Goal: Transaction & Acquisition: Download file/media

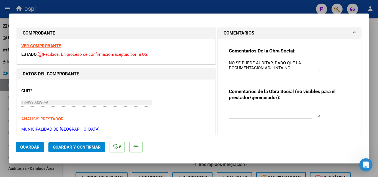
click at [292, 68] on textarea "NO SE PUEDE AUDITAR, DADO QUE LA DOCUMENTACION ADJUNTA NO CORRESPONDE A LA FC" at bounding box center [274, 65] width 91 height 11
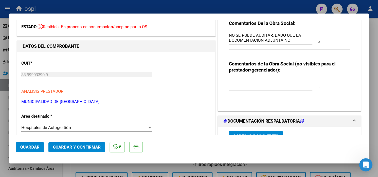
click at [94, 8] on div at bounding box center [189, 88] width 378 height 177
type input "$ 0,00"
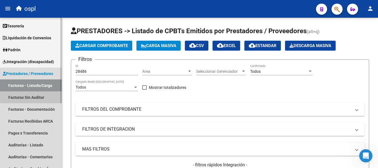
click at [37, 96] on link "Facturas Sin Auditar" at bounding box center [31, 97] width 62 height 12
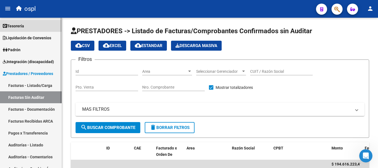
click at [31, 27] on link "Tesorería" at bounding box center [31, 26] width 62 height 12
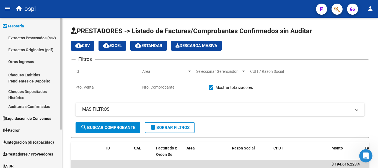
click at [35, 107] on link "Auditorías Confirmadas" at bounding box center [31, 106] width 62 height 12
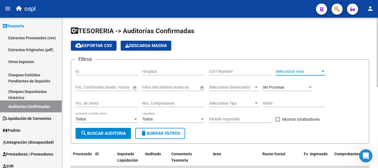
click at [304, 73] on span "Seleccionar Area" at bounding box center [298, 71] width 45 height 5
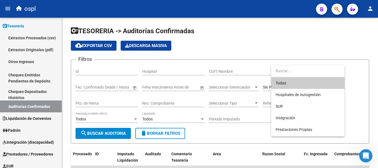
click at [305, 83] on span "Todas" at bounding box center [308, 83] width 64 height 12
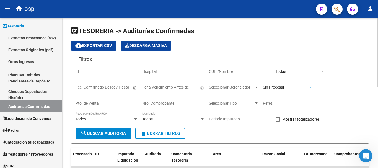
click at [278, 88] on span "Sin Procesar" at bounding box center [274, 87] width 22 height 4
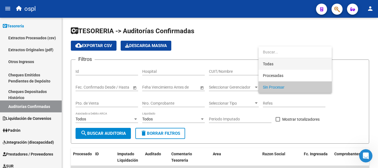
click at [285, 63] on span "Todas" at bounding box center [295, 64] width 64 height 12
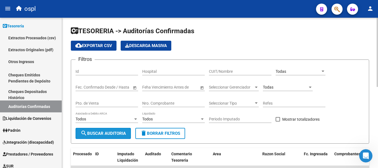
click at [110, 134] on span "search Buscar Auditoria" at bounding box center [103, 133] width 45 height 5
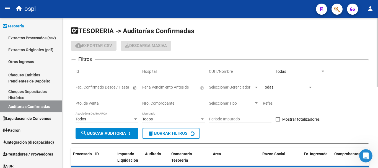
checkbox input "true"
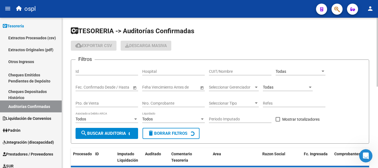
checkbox input "true"
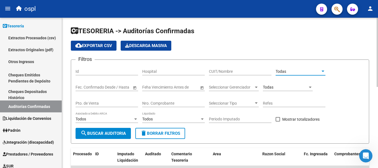
click at [304, 73] on div "Todas" at bounding box center [298, 71] width 45 height 5
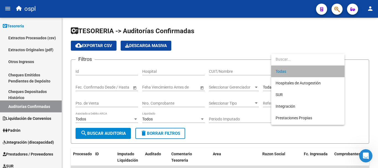
click at [294, 68] on span "Todas" at bounding box center [308, 72] width 64 height 12
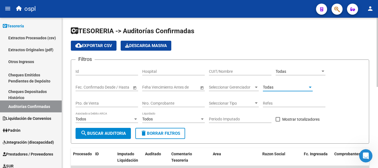
click at [272, 86] on span "Todas" at bounding box center [268, 87] width 11 height 4
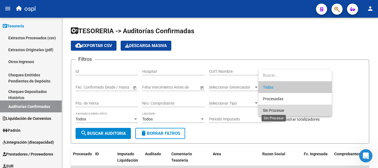
click at [277, 112] on span "Sin Procesar" at bounding box center [274, 110] width 22 height 4
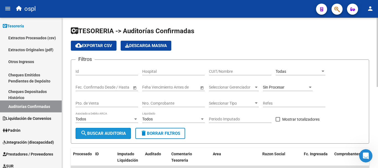
click at [114, 137] on button "search Buscar Auditoria" at bounding box center [103, 133] width 55 height 11
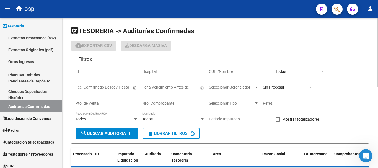
checkbox input "false"
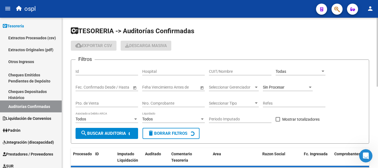
checkbox input "false"
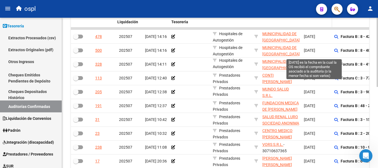
scroll to position [55, 0]
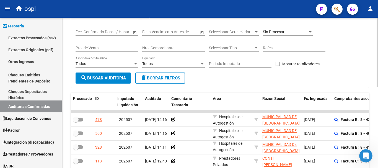
click at [162, 97] on div "Auditado" at bounding box center [156, 98] width 22 height 6
click at [157, 99] on span "Auditado" at bounding box center [153, 98] width 16 height 4
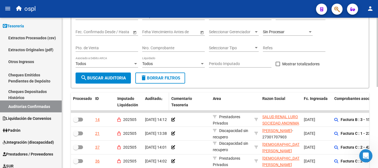
click at [162, 98] on span at bounding box center [161, 98] width 1 height 3
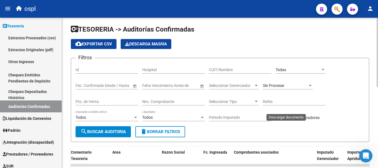
scroll to position [0, 0]
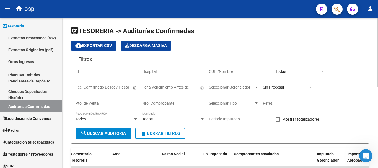
click at [291, 70] on div "Todas" at bounding box center [298, 71] width 45 height 5
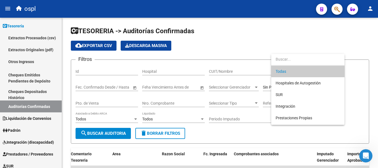
click at [291, 70] on span "Todas" at bounding box center [308, 72] width 64 height 12
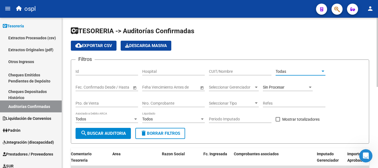
click at [287, 87] on div "Sin Procesar" at bounding box center [285, 87] width 45 height 5
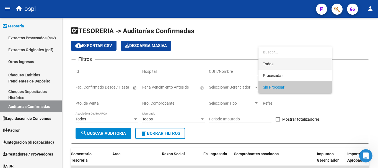
click at [273, 61] on span "Todas" at bounding box center [295, 64] width 64 height 12
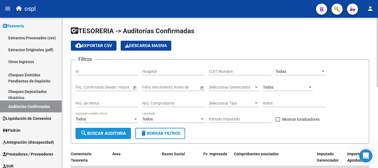
click at [101, 132] on span "search Buscar Auditoria" at bounding box center [103, 133] width 45 height 5
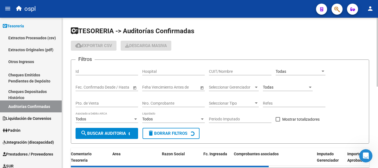
checkbox input "true"
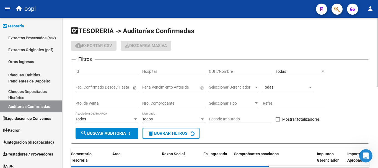
checkbox input "true"
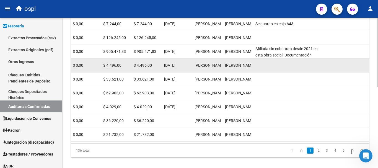
scroll to position [177, 0]
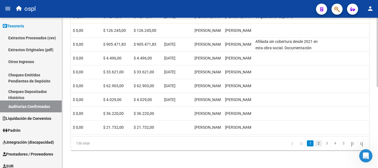
click at [315, 143] on link "2" at bounding box center [318, 143] width 7 height 6
checkbox input "false"
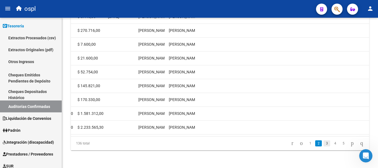
click at [323, 143] on link "3" at bounding box center [326, 143] width 7 height 6
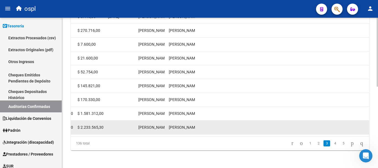
checkbox input "true"
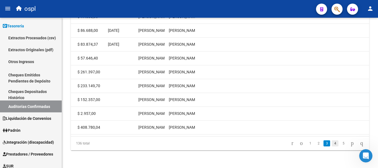
click at [332, 142] on link "4" at bounding box center [335, 143] width 7 height 6
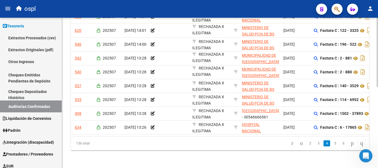
scroll to position [0, 8]
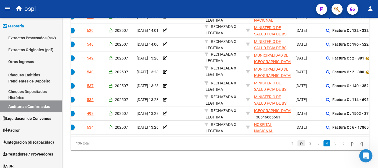
click at [299, 144] on icon "go to previous page" at bounding box center [301, 143] width 4 height 7
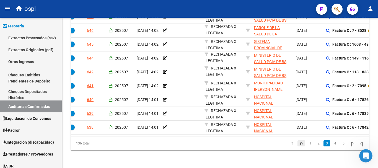
click at [299, 144] on icon "go to previous page" at bounding box center [301, 143] width 4 height 7
checkbox input "false"
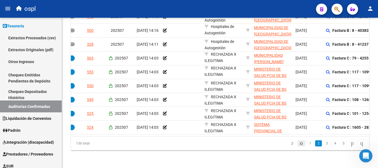
click at [299, 144] on icon "go to previous page" at bounding box center [301, 143] width 4 height 7
checkbox input "true"
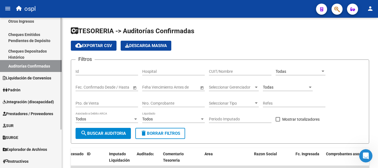
scroll to position [51, 0]
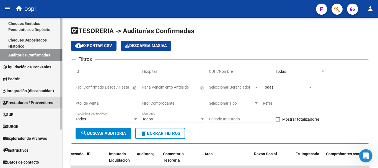
click at [25, 101] on span "Prestadores / Proveedores" at bounding box center [28, 103] width 50 height 6
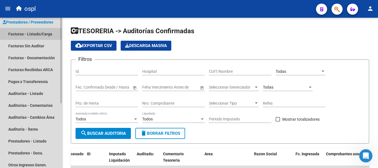
click at [25, 34] on link "Facturas - Listado/Carga" at bounding box center [31, 34] width 62 height 12
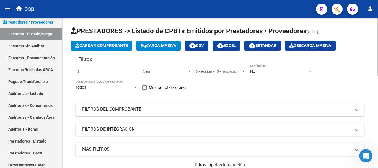
click at [117, 110] on mat-panel-title "FILTROS DEL COMPROBANTE" at bounding box center [216, 109] width 269 height 6
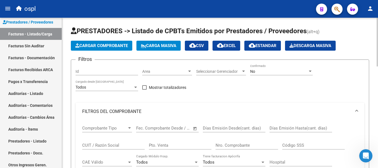
click at [101, 146] on input "CUIT / Razón Social" at bounding box center [113, 145] width 63 height 5
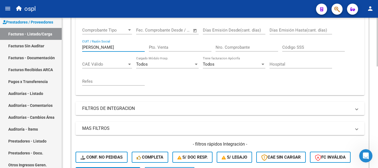
scroll to position [138, 0]
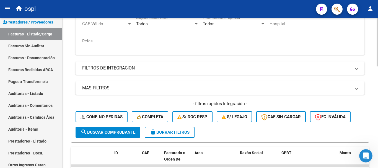
click at [107, 130] on span "search Buscar Comprobante" at bounding box center [108, 132] width 55 height 5
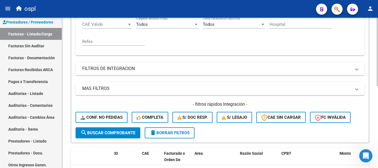
scroll to position [0, 0]
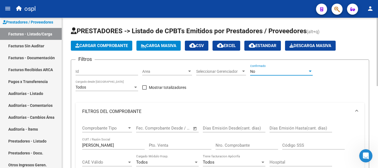
click at [267, 69] on div "No" at bounding box center [279, 71] width 58 height 5
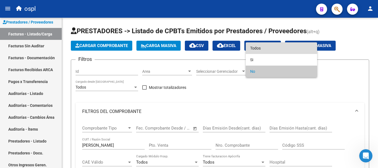
click at [261, 48] on span "Todos" at bounding box center [281, 48] width 63 height 12
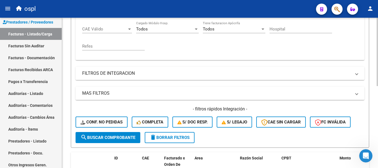
scroll to position [181, 0]
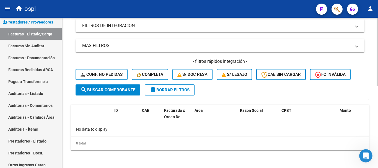
click at [108, 89] on span "search Buscar Comprobante" at bounding box center [108, 89] width 55 height 5
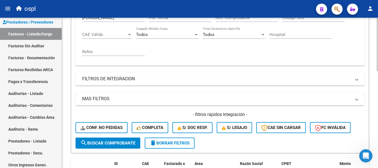
scroll to position [42, 0]
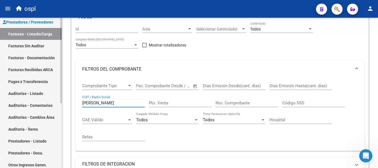
drag, startPoint x: 102, startPoint y: 102, endPoint x: 49, endPoint y: 89, distance: 54.5
click at [49, 89] on mat-sidenav-container "Firma Express Tesorería Extractos Procesados (csv) Extractos Originales (pdf) O…" at bounding box center [189, 93] width 378 height 150
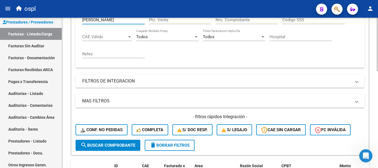
click at [121, 143] on span "search Buscar Comprobante" at bounding box center [108, 145] width 55 height 5
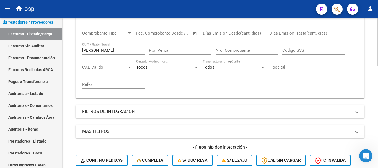
scroll to position [70, 0]
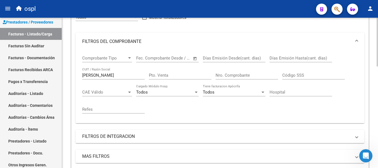
click at [99, 76] on input "[PERSON_NAME]" at bounding box center [113, 75] width 63 height 5
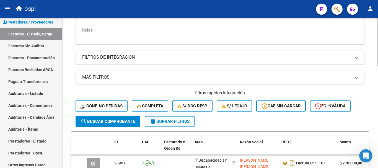
scroll to position [153, 0]
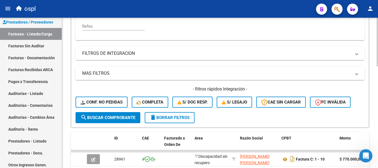
click at [118, 115] on span "search Buscar Comprobante" at bounding box center [108, 117] width 55 height 5
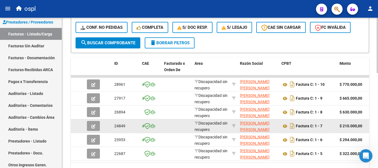
scroll to position [236, 0]
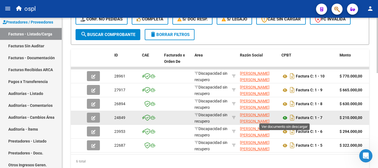
click at [286, 115] on icon at bounding box center [284, 118] width 7 height 7
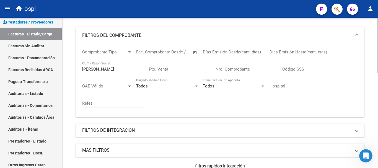
scroll to position [70, 0]
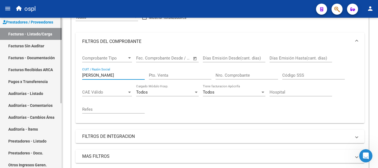
drag, startPoint x: 112, startPoint y: 73, endPoint x: 54, endPoint y: 68, distance: 58.3
click at [54, 68] on mat-sidenav-container "Firma Express Tesorería Extractos Procesados (csv) Extractos Originales (pdf) O…" at bounding box center [189, 93] width 378 height 150
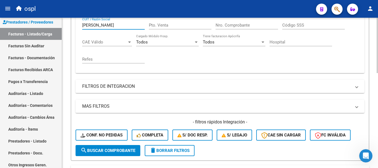
scroll to position [125, 0]
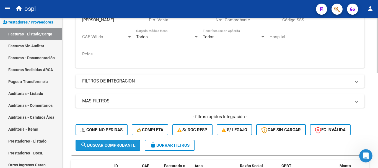
click at [116, 142] on button "search Buscar Comprobante" at bounding box center [108, 145] width 65 height 11
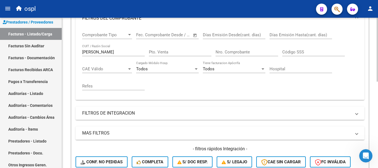
scroll to position [92, 0]
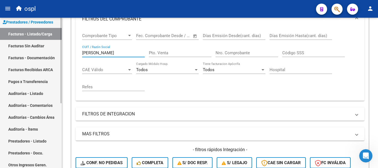
drag, startPoint x: 116, startPoint y: 54, endPoint x: 44, endPoint y: 54, distance: 72.8
click at [44, 54] on mat-sidenav-container "Firma Express Tesorería Extractos Procesados (csv) Extractos Originales (pdf) O…" at bounding box center [189, 93] width 378 height 150
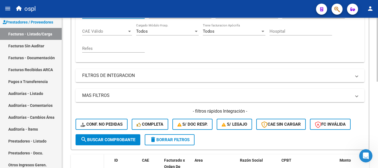
scroll to position [148, 0]
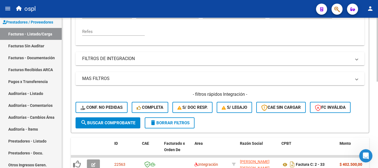
click at [101, 123] on span "search Buscar Comprobante" at bounding box center [108, 122] width 55 height 5
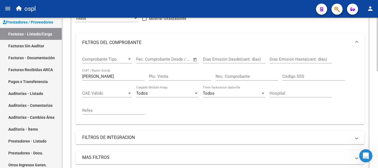
scroll to position [65, 0]
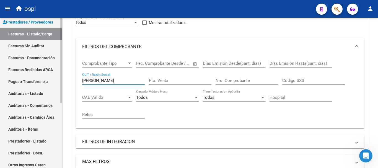
drag, startPoint x: 30, startPoint y: 77, endPoint x: 26, endPoint y: 62, distance: 16.4
click at [23, 77] on mat-sidenav-container "Firma Express Tesorería Extractos Procesados (csv) Extractos Originales (pdf) O…" at bounding box center [189, 93] width 378 height 150
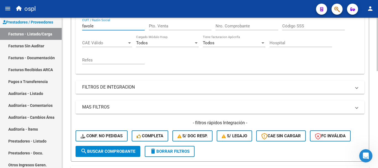
scroll to position [120, 0]
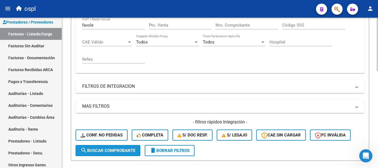
click at [111, 151] on span "search Buscar Comprobante" at bounding box center [108, 150] width 55 height 5
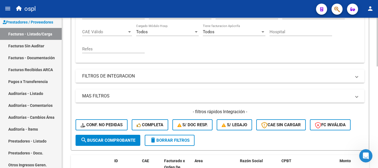
scroll to position [92, 0]
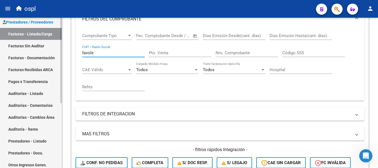
drag, startPoint x: 101, startPoint y: 53, endPoint x: 49, endPoint y: 54, distance: 51.5
click at [51, 56] on mat-sidenav-container "Firma Express Tesorería Extractos Procesados (csv) Extractos Originales (pdf) O…" at bounding box center [189, 93] width 378 height 150
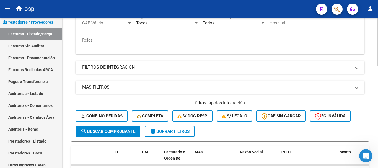
scroll to position [148, 0]
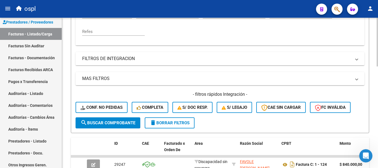
click at [116, 121] on span "search Buscar Comprobante" at bounding box center [108, 122] width 55 height 5
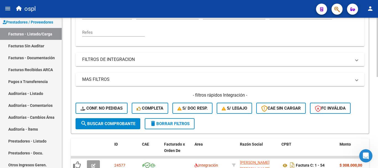
scroll to position [120, 0]
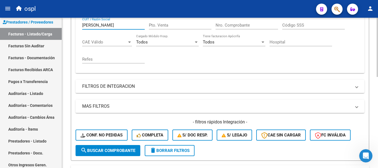
drag, startPoint x: 97, startPoint y: 26, endPoint x: 66, endPoint y: 27, distance: 31.8
click at [66, 27] on div "Video tutorial PRESTADORES -> Listado de CPBTs Emitidos por Prestadores / Prove…" at bounding box center [220, 86] width 316 height 377
click at [112, 154] on button "search Buscar Comprobante" at bounding box center [108, 150] width 65 height 11
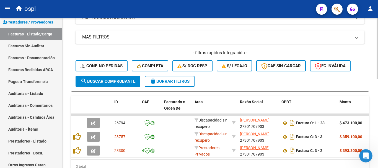
scroll to position [203, 0]
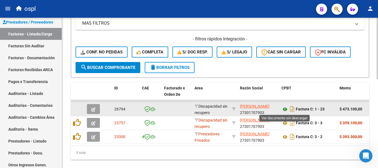
click at [285, 110] on icon at bounding box center [284, 109] width 7 height 7
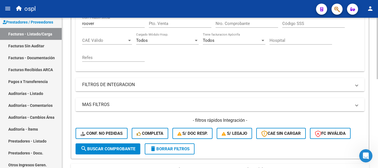
scroll to position [120, 0]
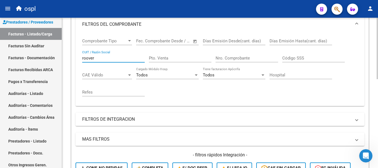
drag, startPoint x: 98, startPoint y: 25, endPoint x: 64, endPoint y: 19, distance: 34.7
click at [64, 19] on div "Video tutorial PRESTADORES -> Listado de CPBTs Emitidos por Prestadores / Prove…" at bounding box center [220, 112] width 316 height 363
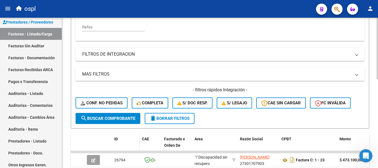
scroll to position [155, 0]
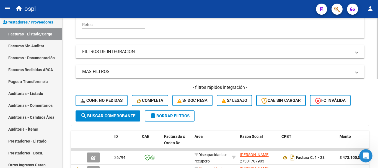
click at [111, 116] on span "search Buscar Comprobante" at bounding box center [108, 115] width 55 height 5
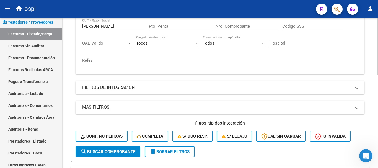
scroll to position [106, 0]
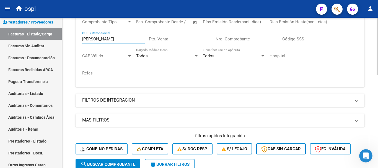
drag, startPoint x: 111, startPoint y: 38, endPoint x: 63, endPoint y: 38, distance: 48.1
click at [63, 38] on div "Video tutorial PRESTADORES -> Listado de CPBTs Emitidos por Prestadores / Prove…" at bounding box center [220, 106] width 316 height 390
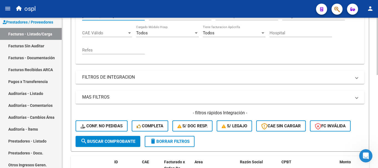
scroll to position [162, 0]
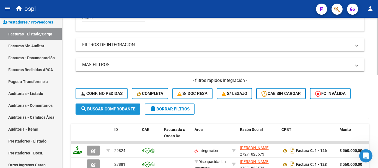
click at [103, 109] on span "search Buscar Comprobante" at bounding box center [108, 109] width 55 height 5
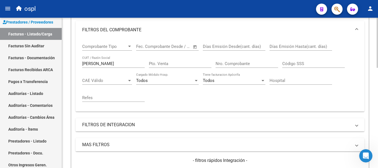
scroll to position [79, 0]
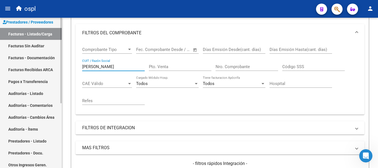
drag, startPoint x: 98, startPoint y: 65, endPoint x: 41, endPoint y: 58, distance: 58.2
click at [41, 58] on mat-sidenav-container "Firma Express Tesorería Extractos Procesados (csv) Extractos Originales (pdf) O…" at bounding box center [189, 93] width 378 height 150
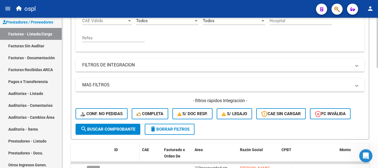
scroll to position [189, 0]
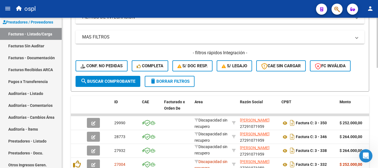
click at [111, 81] on span "search Buscar Comprobante" at bounding box center [108, 81] width 55 height 5
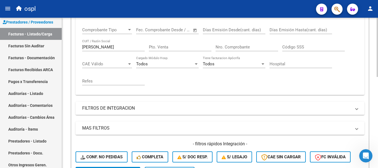
scroll to position [106, 0]
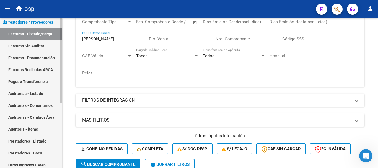
drag, startPoint x: 106, startPoint y: 40, endPoint x: 61, endPoint y: 31, distance: 46.2
click at [61, 31] on mat-sidenav-container "Firma Express Tesorería Extractos Procesados (csv) Extractos Originales (pdf) O…" at bounding box center [189, 93] width 378 height 150
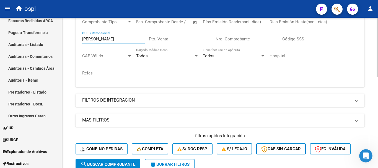
scroll to position [107, 0]
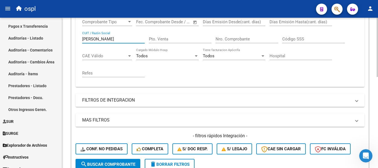
click at [128, 165] on span "search Buscar Comprobante" at bounding box center [108, 164] width 55 height 5
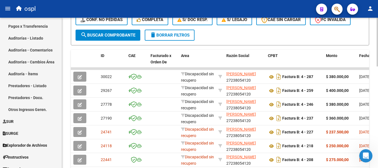
scroll to position [231, 0]
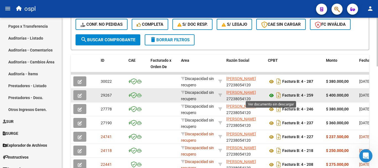
click at [273, 95] on icon at bounding box center [271, 95] width 7 height 7
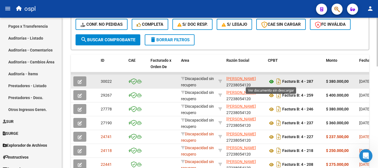
click at [273, 81] on icon at bounding box center [271, 81] width 7 height 7
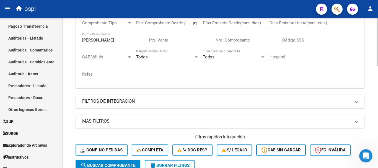
scroll to position [92, 0]
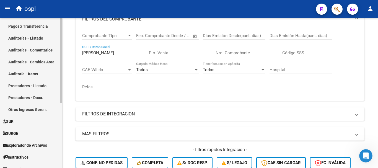
drag, startPoint x: 94, startPoint y: 49, endPoint x: 42, endPoint y: 44, distance: 51.7
click at [42, 44] on mat-sidenav-container "Firma Express Tesorería Extractos Procesados (csv) Extractos Originales (pdf) O…" at bounding box center [189, 93] width 378 height 150
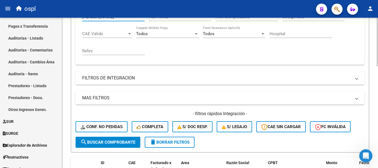
scroll to position [148, 0]
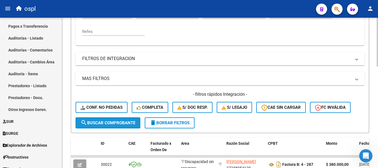
click at [126, 124] on span "search Buscar Comprobante" at bounding box center [108, 122] width 55 height 5
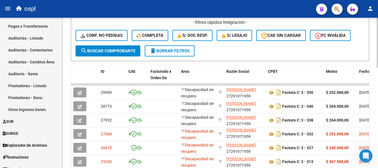
scroll to position [258, 0]
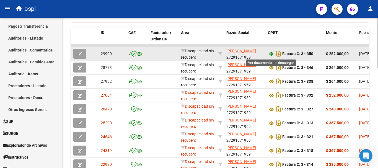
click at [270, 53] on icon at bounding box center [271, 54] width 7 height 7
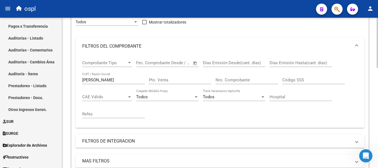
scroll to position [65, 0]
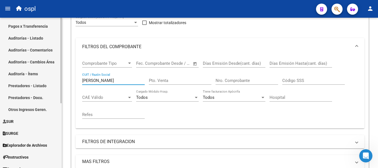
drag, startPoint x: 104, startPoint y: 82, endPoint x: 48, endPoint y: 51, distance: 64.6
click at [43, 72] on mat-sidenav-container "Firma Express Tesorería Extractos Procesados (csv) Extractos Originales (pdf) O…" at bounding box center [189, 93] width 378 height 150
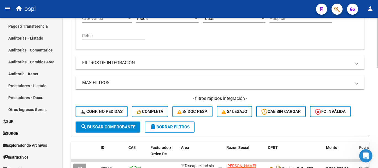
scroll to position [148, 0]
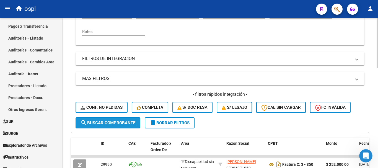
click at [121, 119] on button "search Buscar Comprobante" at bounding box center [108, 122] width 65 height 11
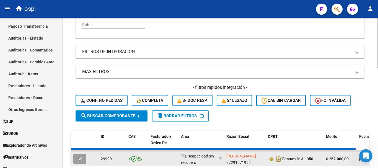
scroll to position [231, 0]
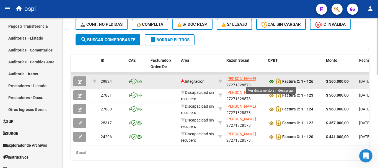
click at [271, 81] on icon at bounding box center [271, 81] width 7 height 7
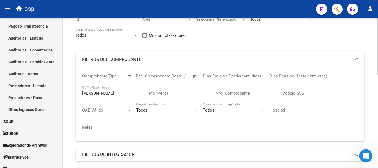
scroll to position [37, 0]
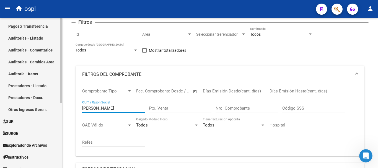
drag, startPoint x: 115, startPoint y: 108, endPoint x: 56, endPoint y: 96, distance: 60.2
click at [57, 103] on mat-sidenav-container "Firma Express Tesorería Extractos Procesados (csv) Extractos Originales (pdf) O…" at bounding box center [189, 93] width 378 height 150
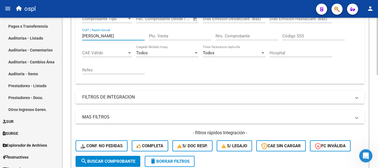
scroll to position [120, 0]
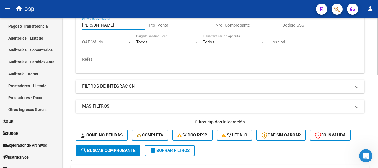
click at [121, 153] on button "search Buscar Comprobante" at bounding box center [108, 150] width 65 height 11
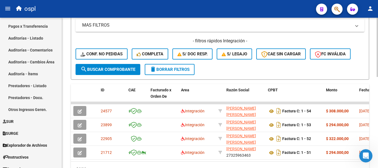
scroll to position [203, 0]
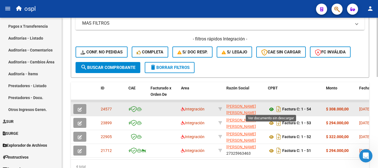
click at [273, 110] on icon at bounding box center [271, 109] width 7 height 7
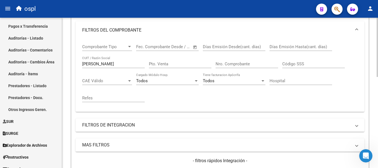
scroll to position [65, 0]
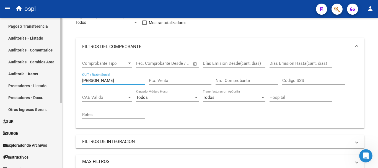
drag, startPoint x: 102, startPoint y: 80, endPoint x: 47, endPoint y: 71, distance: 55.9
click at [48, 72] on mat-sidenav-container "Firma Express Tesorería Extractos Procesados (csv) Extractos Originales (pdf) O…" at bounding box center [189, 93] width 378 height 150
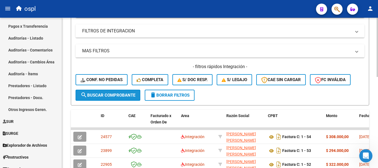
click at [120, 95] on span "search Buscar Comprobante" at bounding box center [108, 95] width 55 height 5
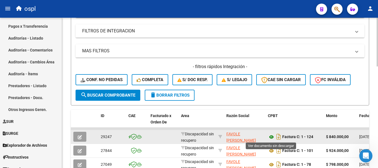
click at [270, 137] on icon at bounding box center [271, 137] width 7 height 7
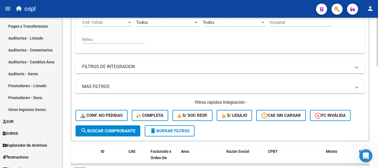
scroll to position [92, 0]
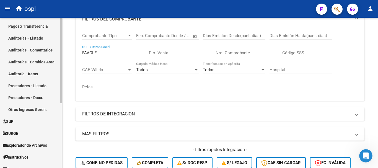
drag, startPoint x: 106, startPoint y: 52, endPoint x: 34, endPoint y: 38, distance: 72.9
click at [34, 38] on mat-sidenav-container "Firma Express Tesorería Extractos Procesados (csv) Extractos Originales (pdf) O…" at bounding box center [189, 93] width 378 height 150
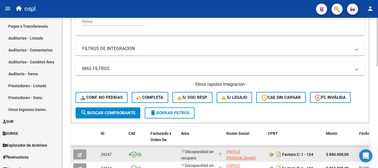
scroll to position [175, 0]
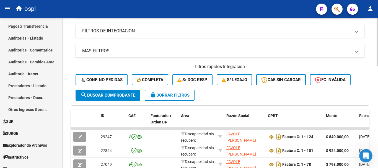
click at [116, 95] on span "search Buscar Comprobante" at bounding box center [108, 95] width 55 height 5
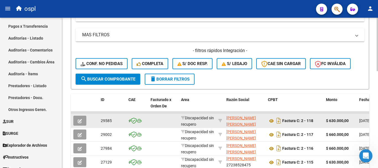
scroll to position [203, 0]
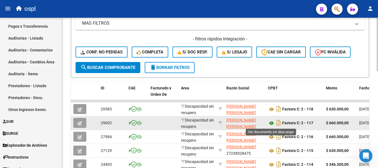
click at [271, 124] on icon at bounding box center [271, 123] width 7 height 7
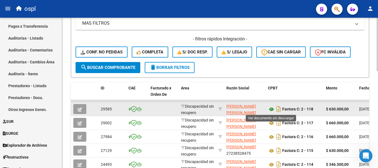
click at [271, 109] on icon at bounding box center [271, 109] width 7 height 7
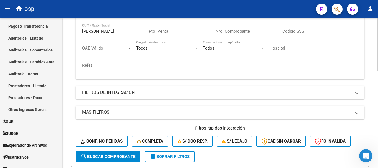
scroll to position [92, 0]
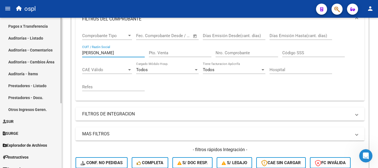
click at [40, 46] on mat-sidenav-container "Firma Express Tesorería Extractos Procesados (csv) Extractos Originales (pdf) O…" at bounding box center [189, 93] width 378 height 150
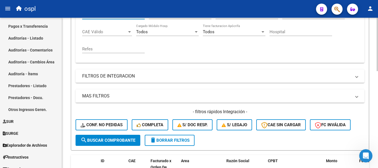
scroll to position [148, 0]
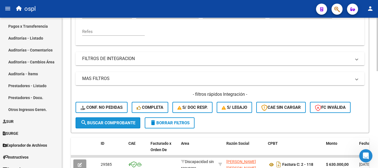
click at [126, 123] on span "search Buscar Comprobante" at bounding box center [108, 122] width 55 height 5
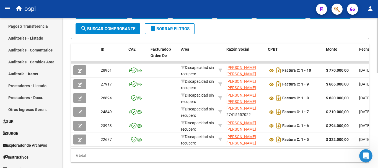
scroll to position [258, 0]
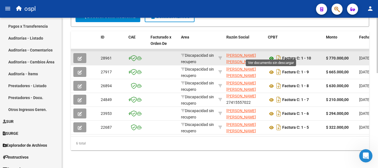
click at [270, 55] on icon at bounding box center [271, 58] width 7 height 7
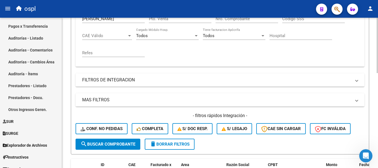
scroll to position [120, 0]
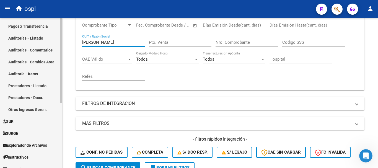
drag, startPoint x: 110, startPoint y: 26, endPoint x: 61, endPoint y: 20, distance: 49.0
click at [61, 20] on mat-sidenav-container "Firma Express Tesorería Extractos Procesados (csv) Extractos Originales (pdf) O…" at bounding box center [189, 93] width 378 height 150
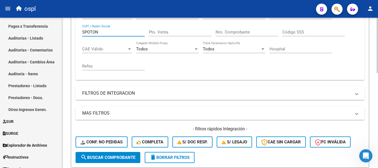
scroll to position [153, 0]
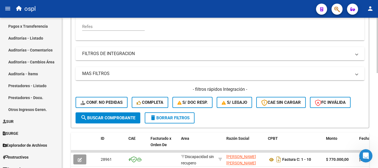
click at [129, 115] on button "search Buscar Comprobante" at bounding box center [108, 117] width 65 height 11
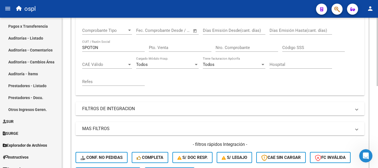
scroll to position [97, 0]
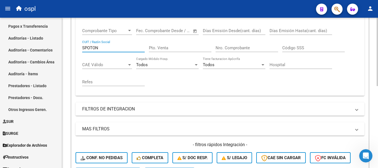
click at [91, 48] on input "SPOTON" at bounding box center [113, 47] width 63 height 5
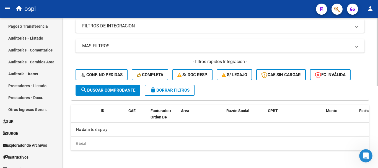
type input "[PERSON_NAME]"
click at [126, 93] on button "search Buscar Comprobante" at bounding box center [108, 90] width 65 height 11
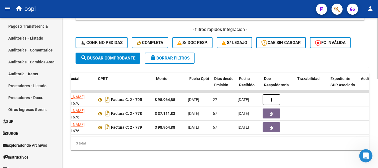
scroll to position [0, 171]
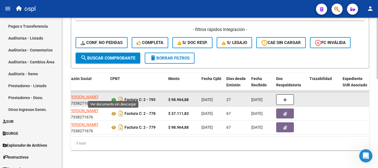
click at [115, 97] on icon at bounding box center [113, 100] width 7 height 7
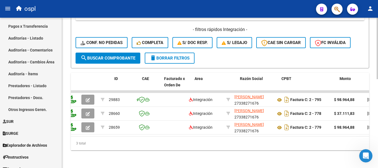
scroll to position [0, 0]
